Goal: Task Accomplishment & Management: Manage account settings

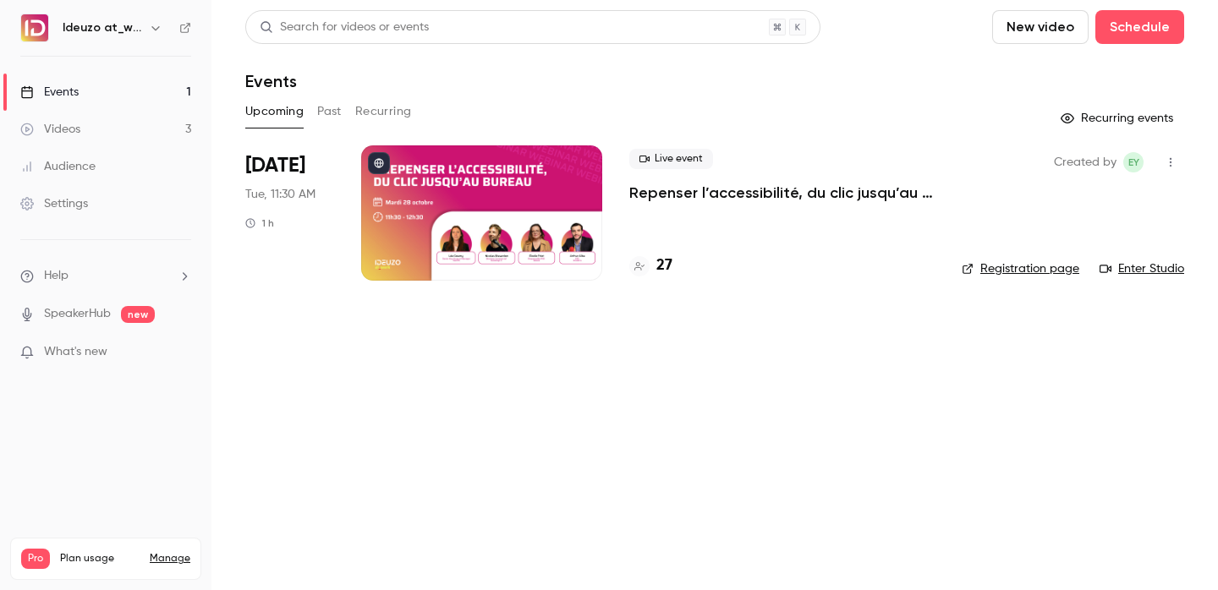
click at [653, 270] on div "27" at bounding box center [650, 265] width 43 height 23
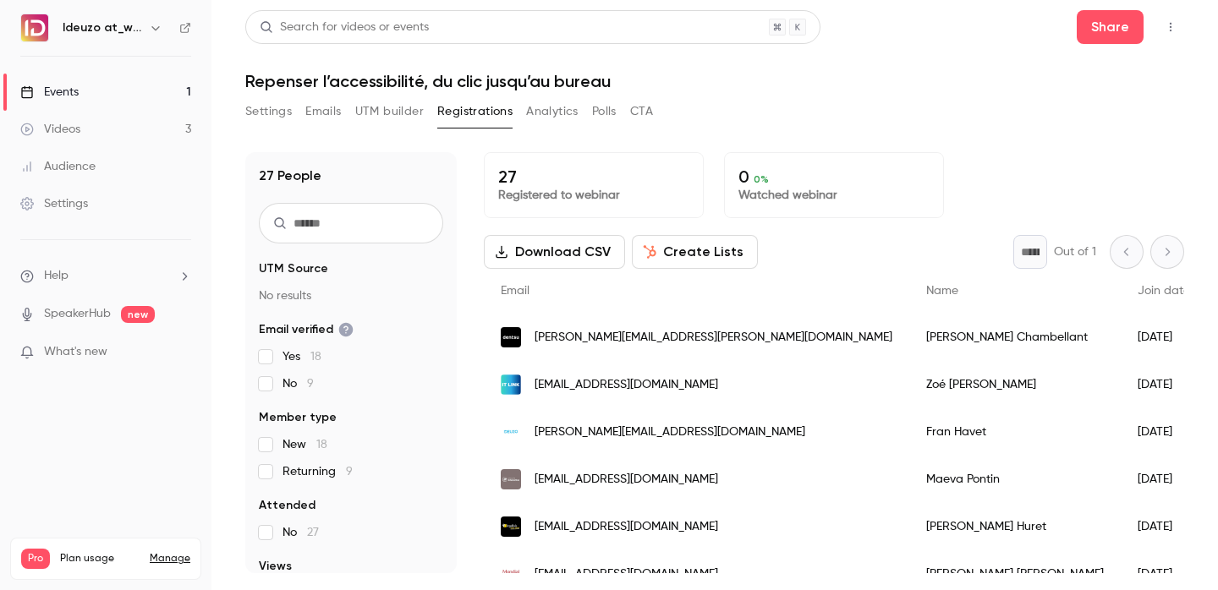
click at [135, 90] on link "Events 1" at bounding box center [105, 92] width 211 height 37
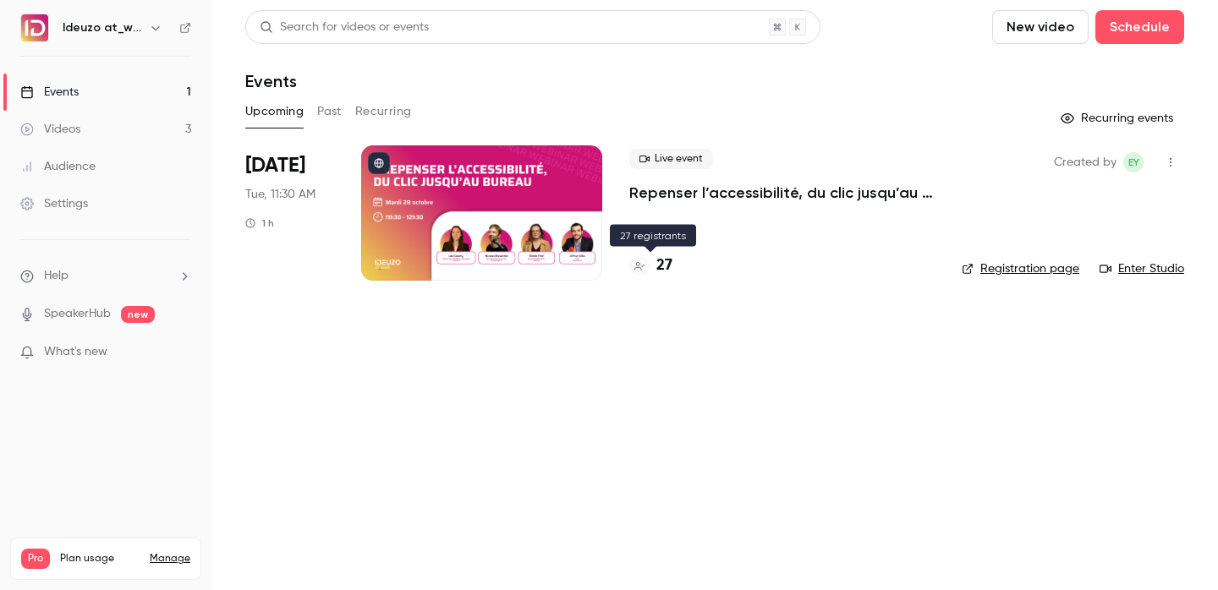
click at [669, 265] on h4 "27" at bounding box center [664, 265] width 16 height 23
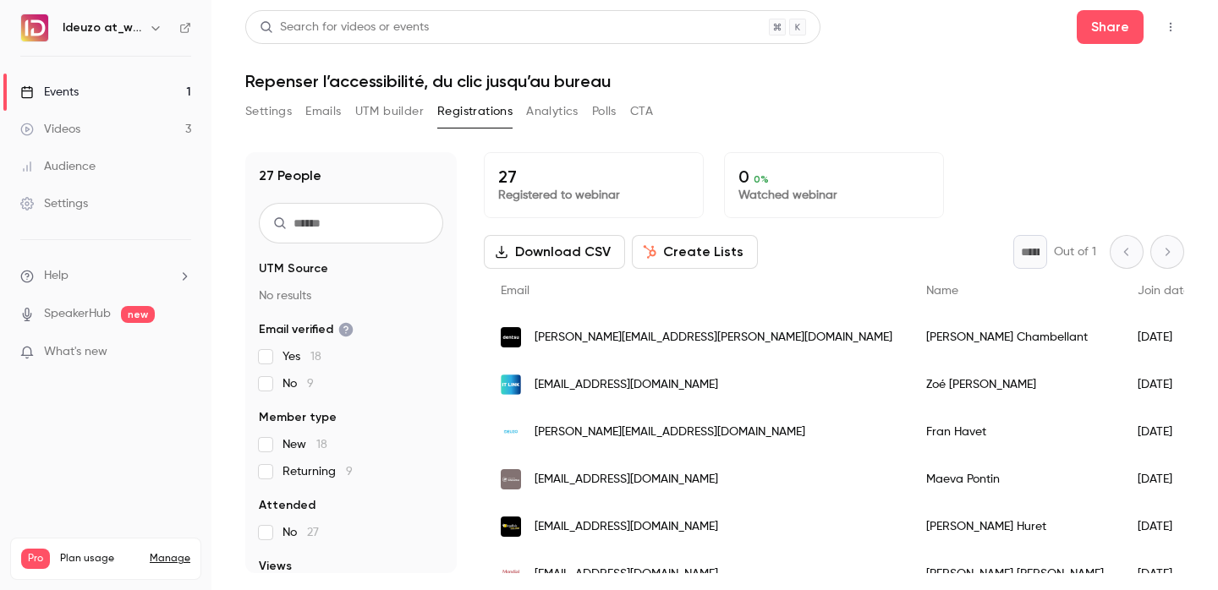
click at [107, 88] on link "Events 1" at bounding box center [105, 92] width 211 height 37
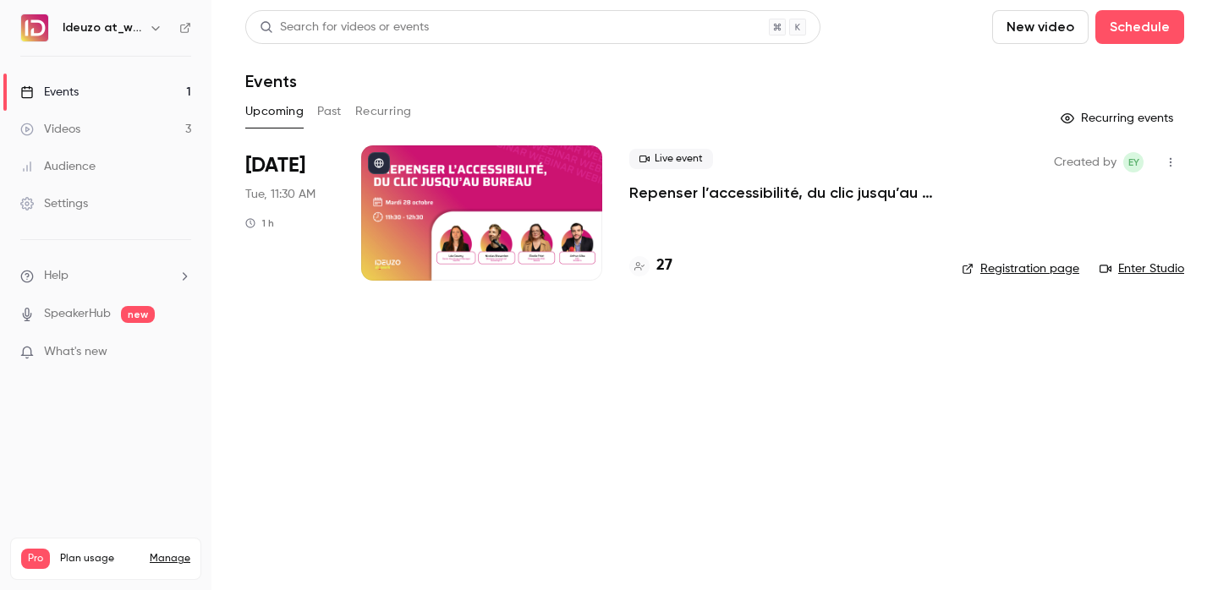
click at [123, 117] on link "Videos 3" at bounding box center [105, 129] width 211 height 37
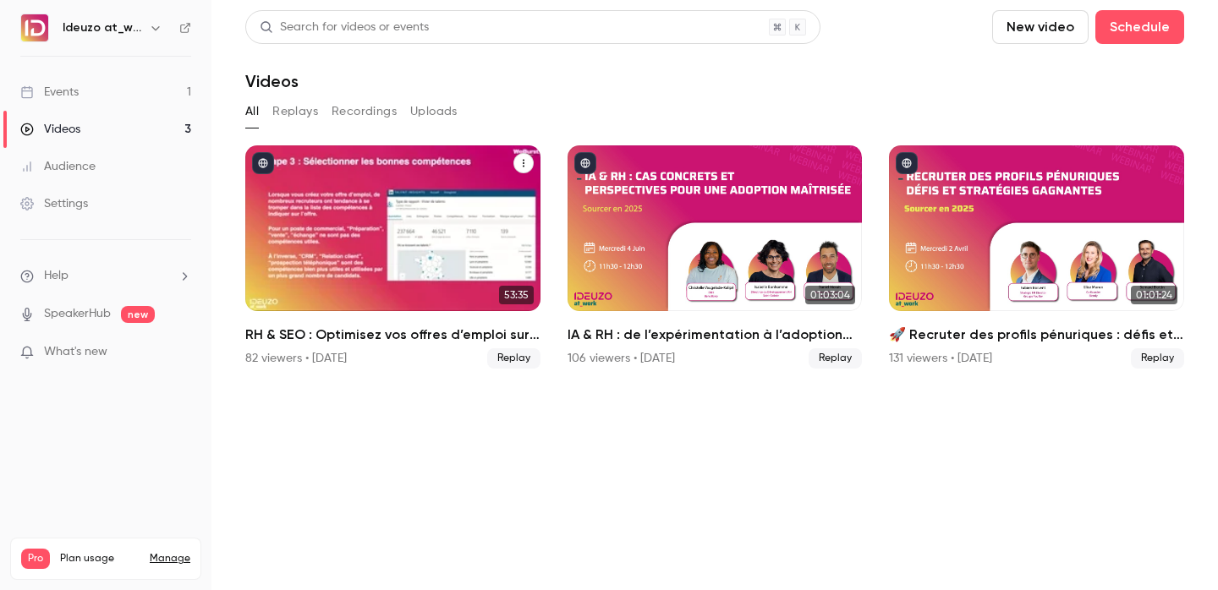
click at [405, 358] on div "82 viewers • 13 days ago Replay" at bounding box center [392, 358] width 295 height 20
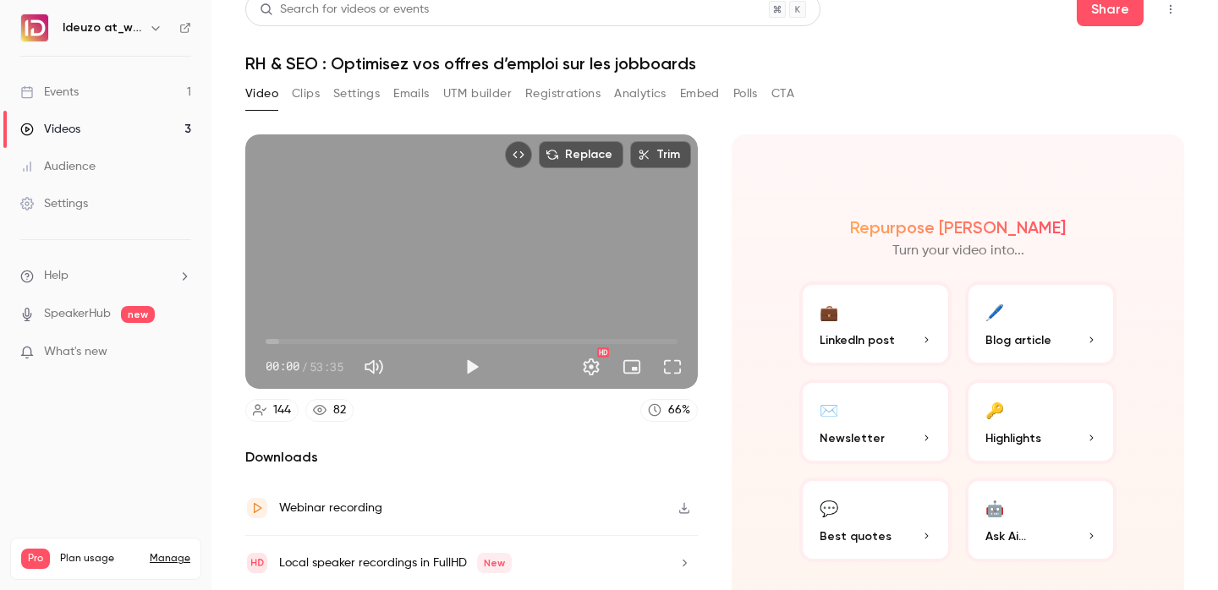
scroll to position [19, 0]
click at [408, 94] on button "Emails" at bounding box center [411, 92] width 36 height 27
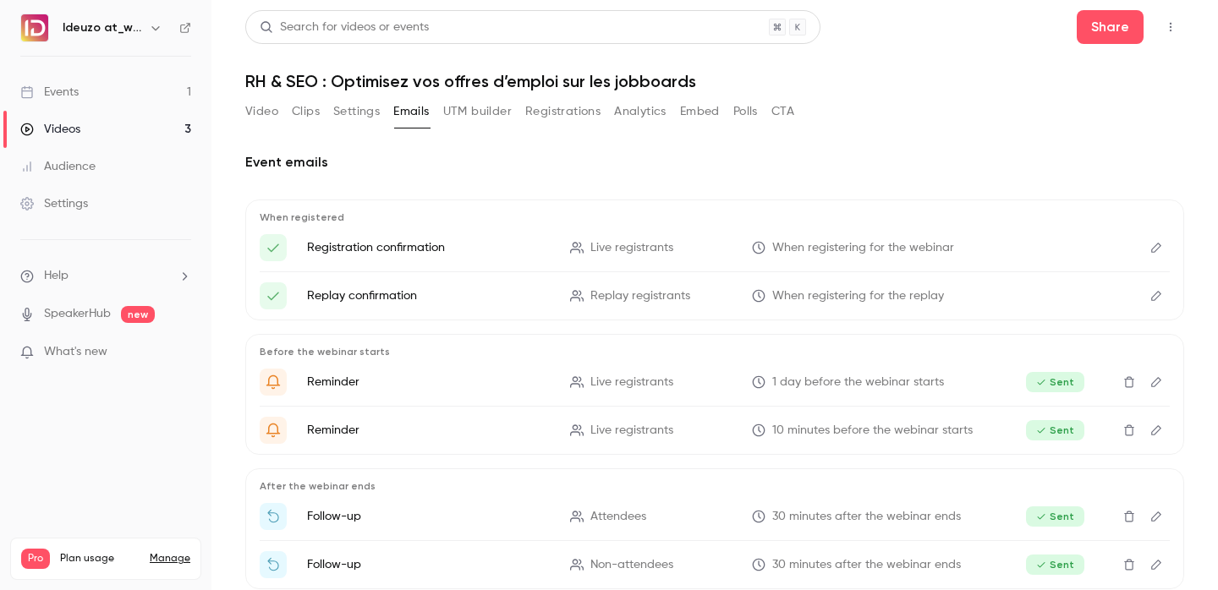
click at [467, 122] on button "UTM builder" at bounding box center [477, 111] width 68 height 27
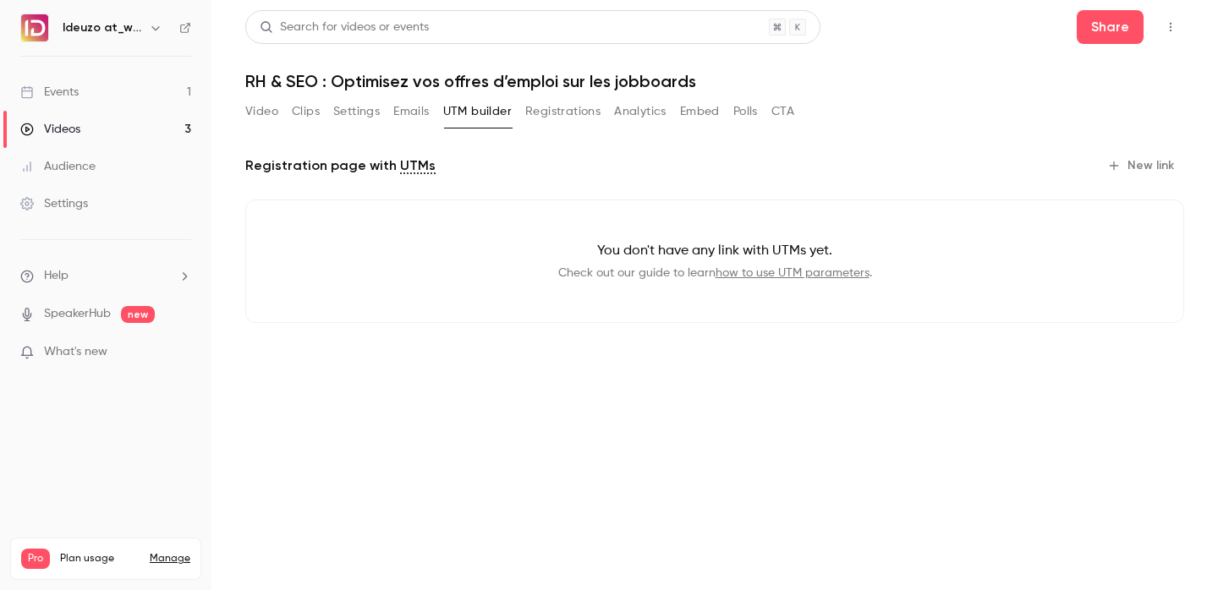
click at [539, 112] on button "Registrations" at bounding box center [562, 111] width 75 height 27
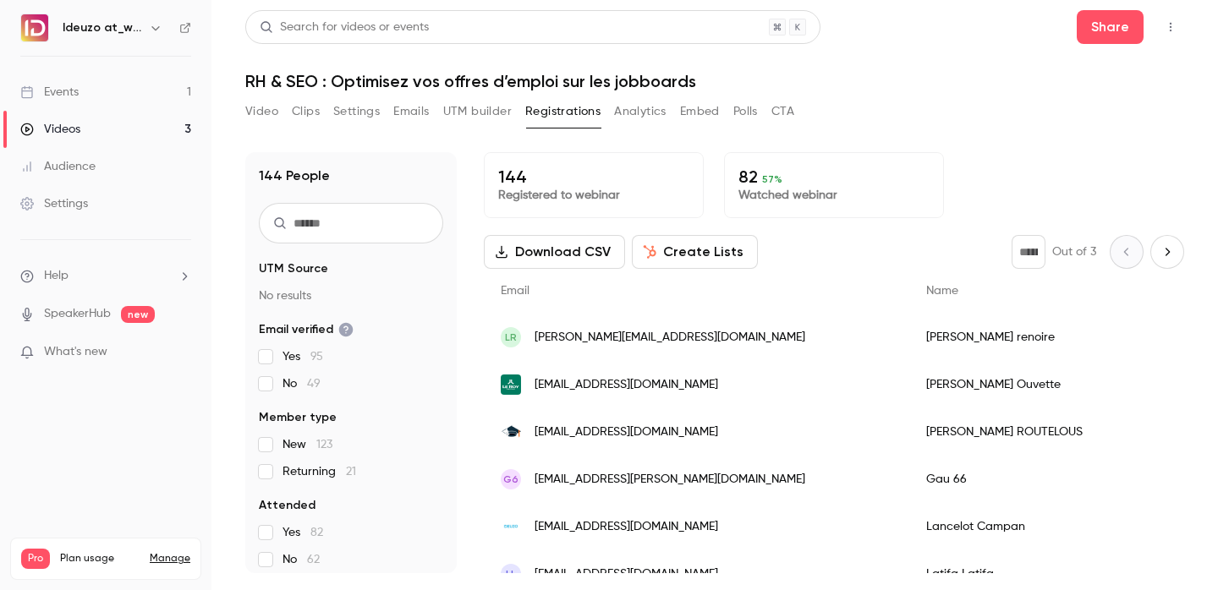
click at [756, 137] on div "144 People UTM Source No results Email verified Yes 95 No 49 Member type New 12…" at bounding box center [714, 352] width 938 height 441
click at [602, 243] on button "Download CSV" at bounding box center [554, 252] width 141 height 34
click at [116, 94] on link "Events 1" at bounding box center [105, 92] width 211 height 37
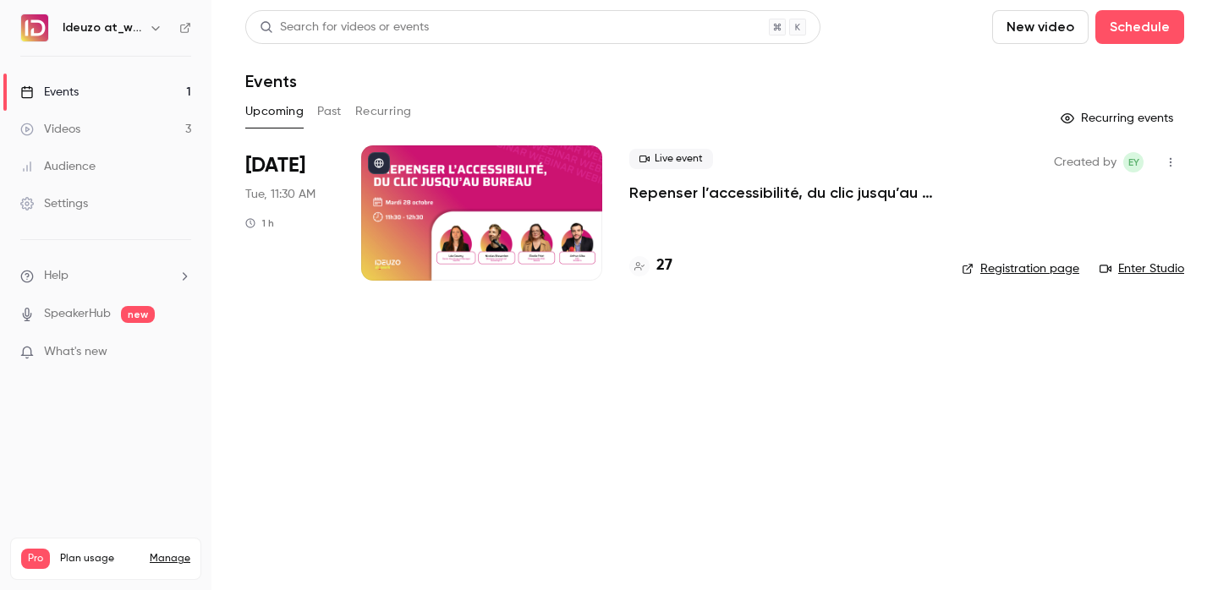
click at [590, 211] on div at bounding box center [481, 212] width 241 height 135
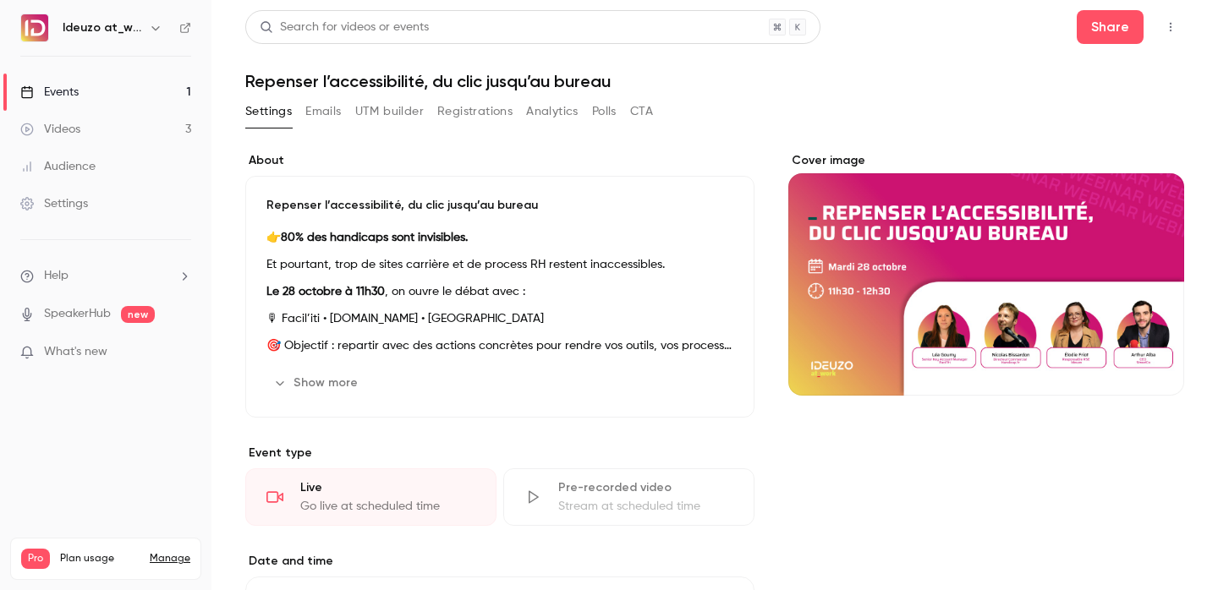
click at [372, 78] on h1 "Repenser l’accessibilité, du clic jusqu’au bureau" at bounding box center [714, 81] width 938 height 20
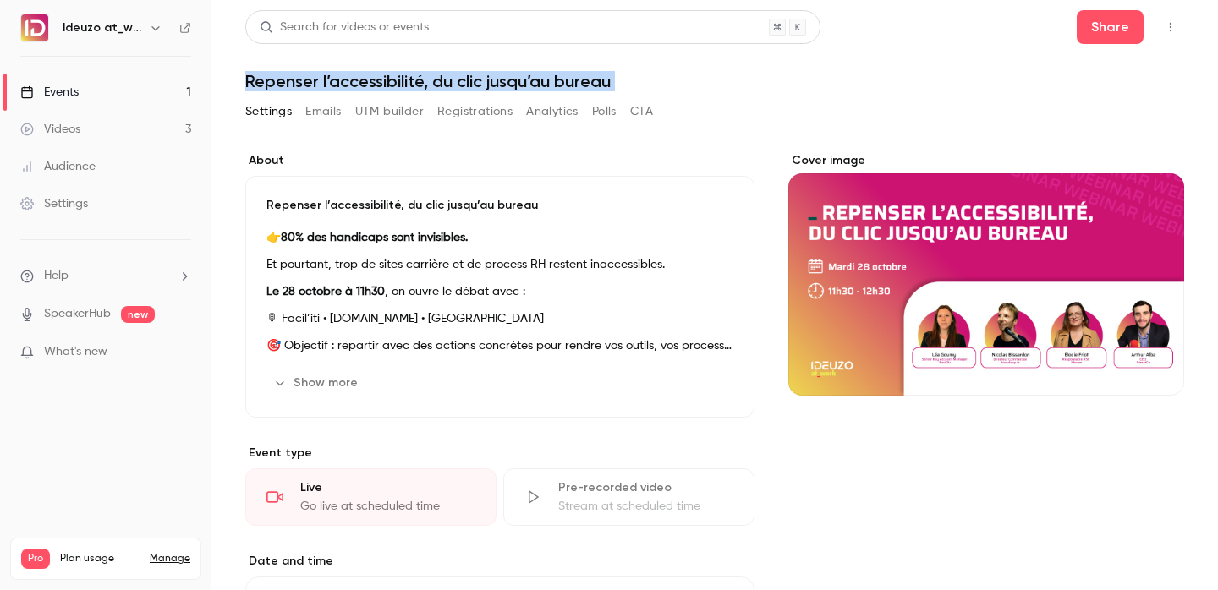
click at [372, 78] on h1 "Repenser l’accessibilité, du clic jusqu’au bureau" at bounding box center [714, 81] width 938 height 20
copy div "Repenser l’accessibilité, du clic jusqu’au bureau Settings Emails UTM builder R…"
click at [472, 303] on div "👉 80% des handicaps sont invisibles. Et pourtant, trop de sites carrière et de …" at bounding box center [499, 291] width 467 height 129
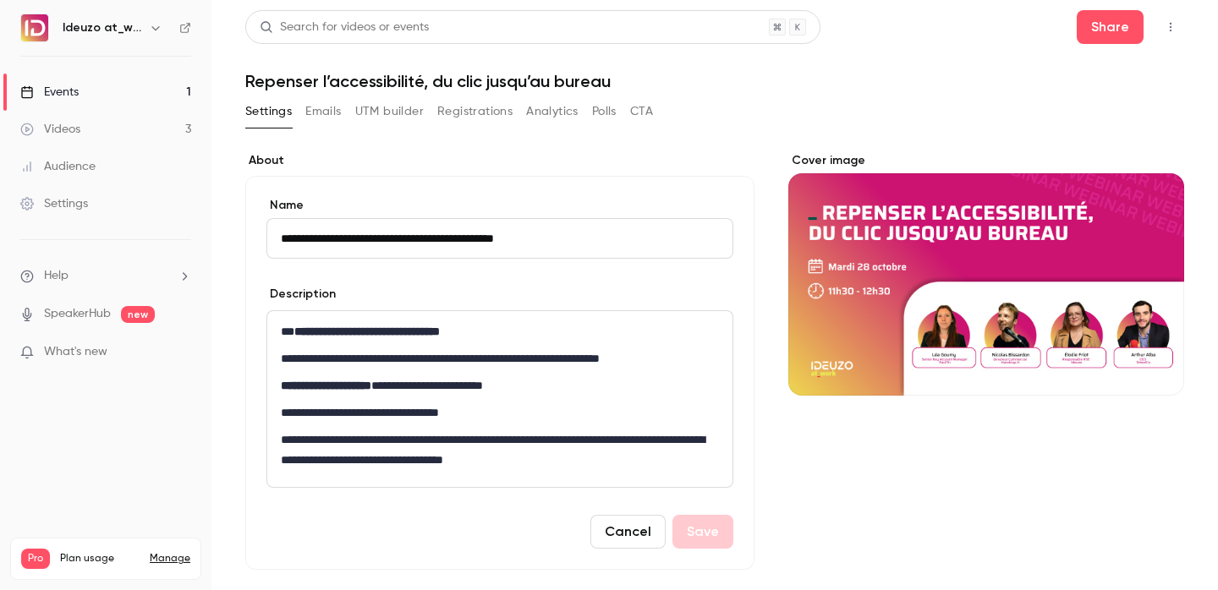
click at [459, 375] on p "**********" at bounding box center [500, 385] width 438 height 20
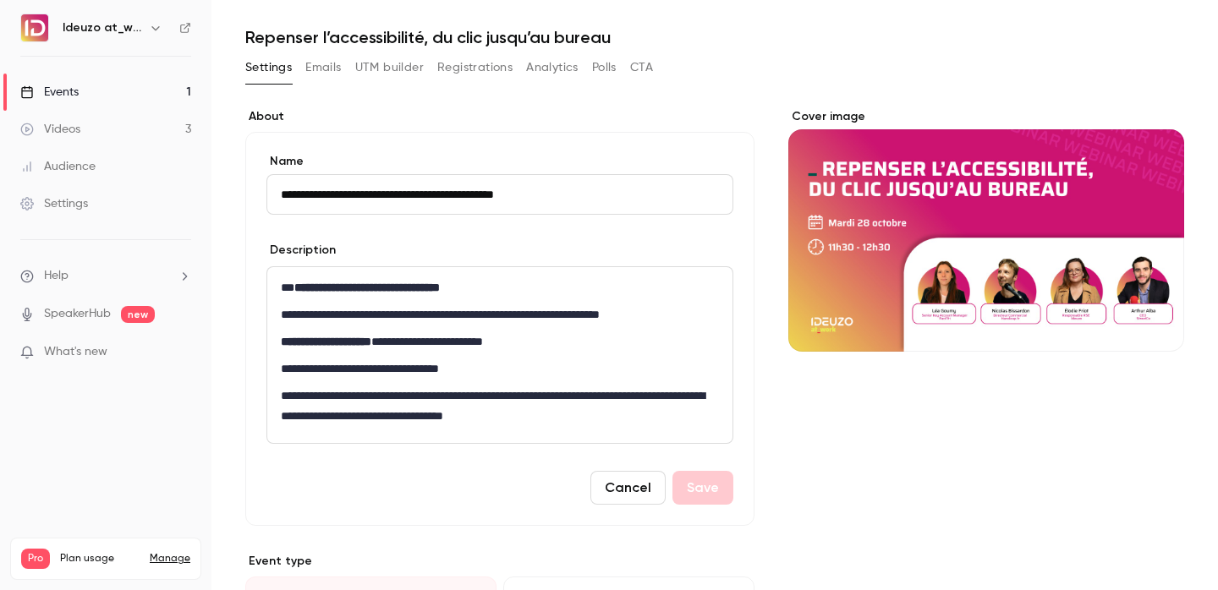
scroll to position [45, 0]
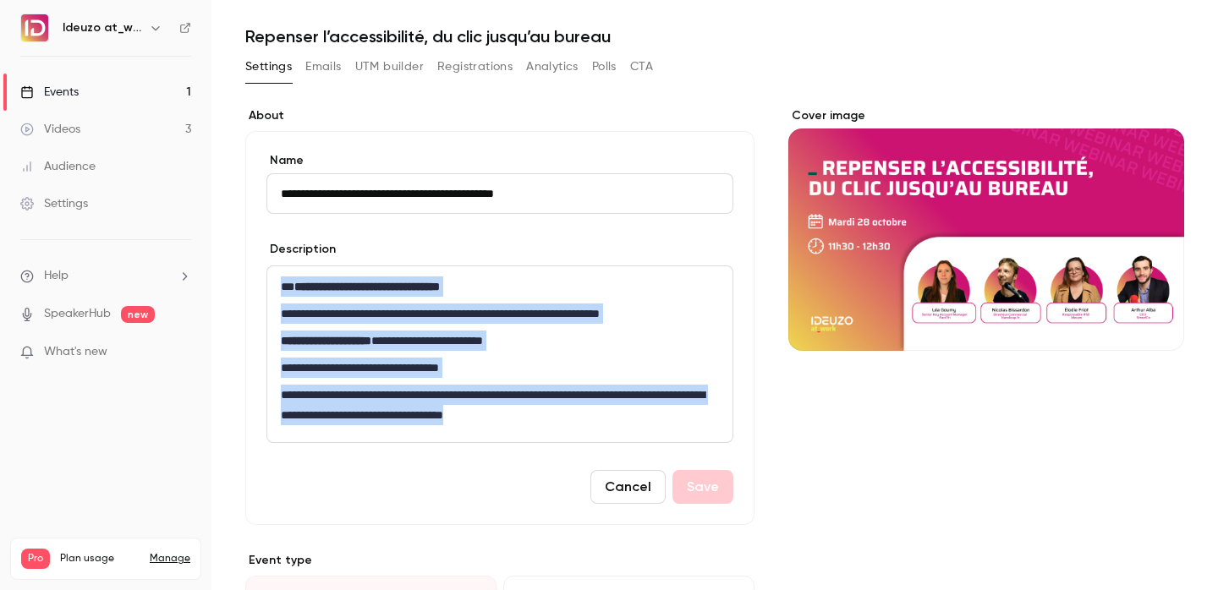
drag, startPoint x: 635, startPoint y: 415, endPoint x: 267, endPoint y: 287, distance: 389.6
click at [267, 287] on div "**********" at bounding box center [499, 354] width 465 height 176
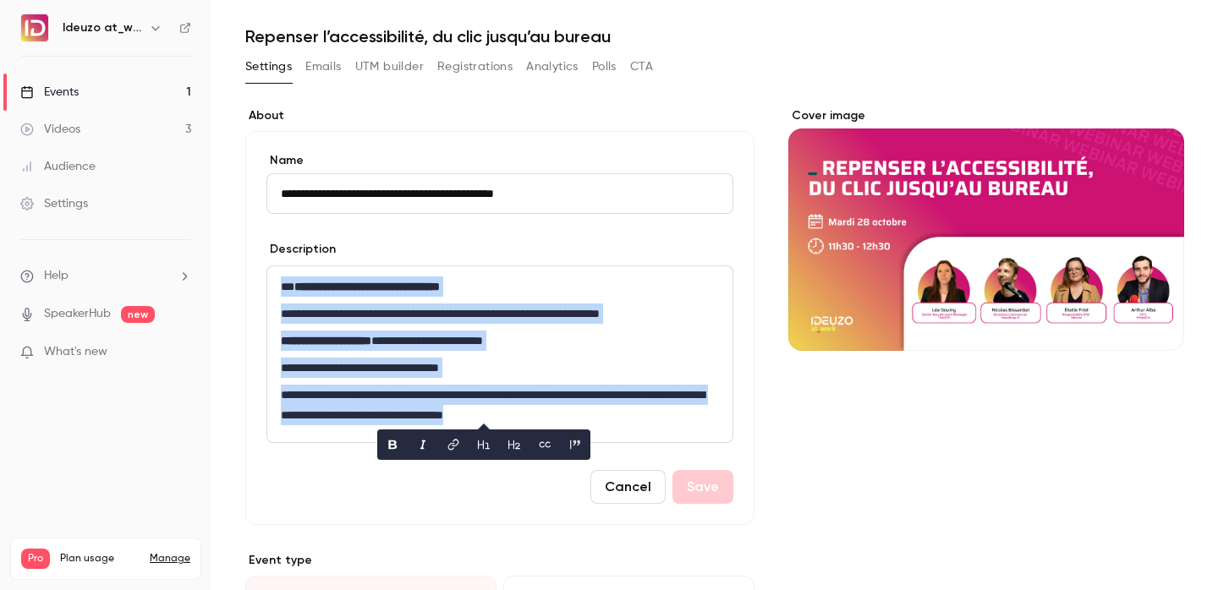
copy div "**********"
click at [104, 96] on link "Events 1" at bounding box center [105, 92] width 211 height 37
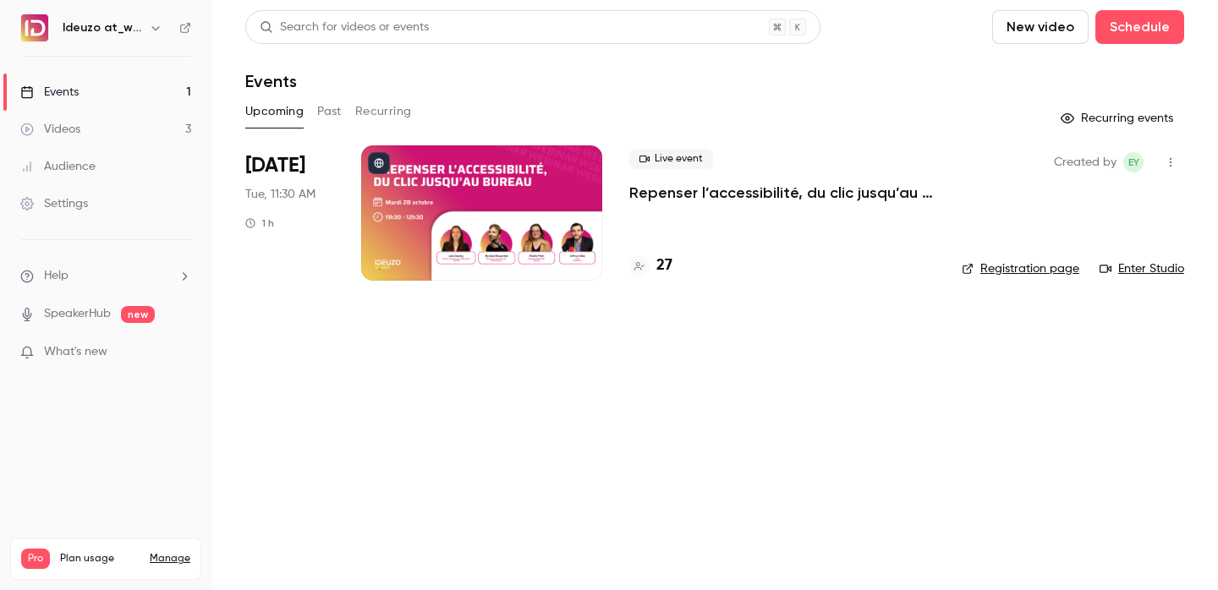
click at [1014, 262] on link "Registration page" at bounding box center [1020, 268] width 118 height 17
